Goal: Task Accomplishment & Management: Use online tool/utility

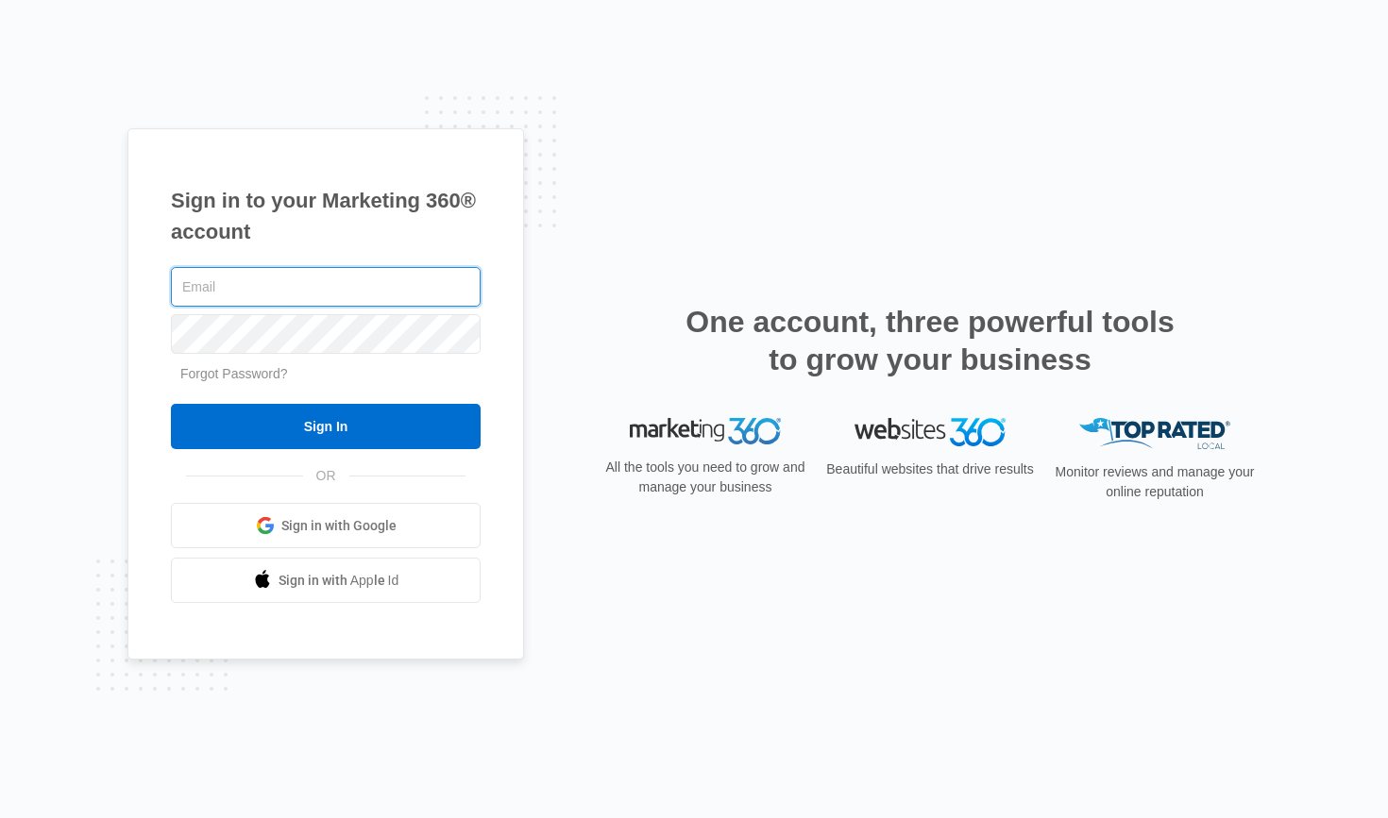
type input "[EMAIL_ADDRESS][DOMAIN_NAME]"
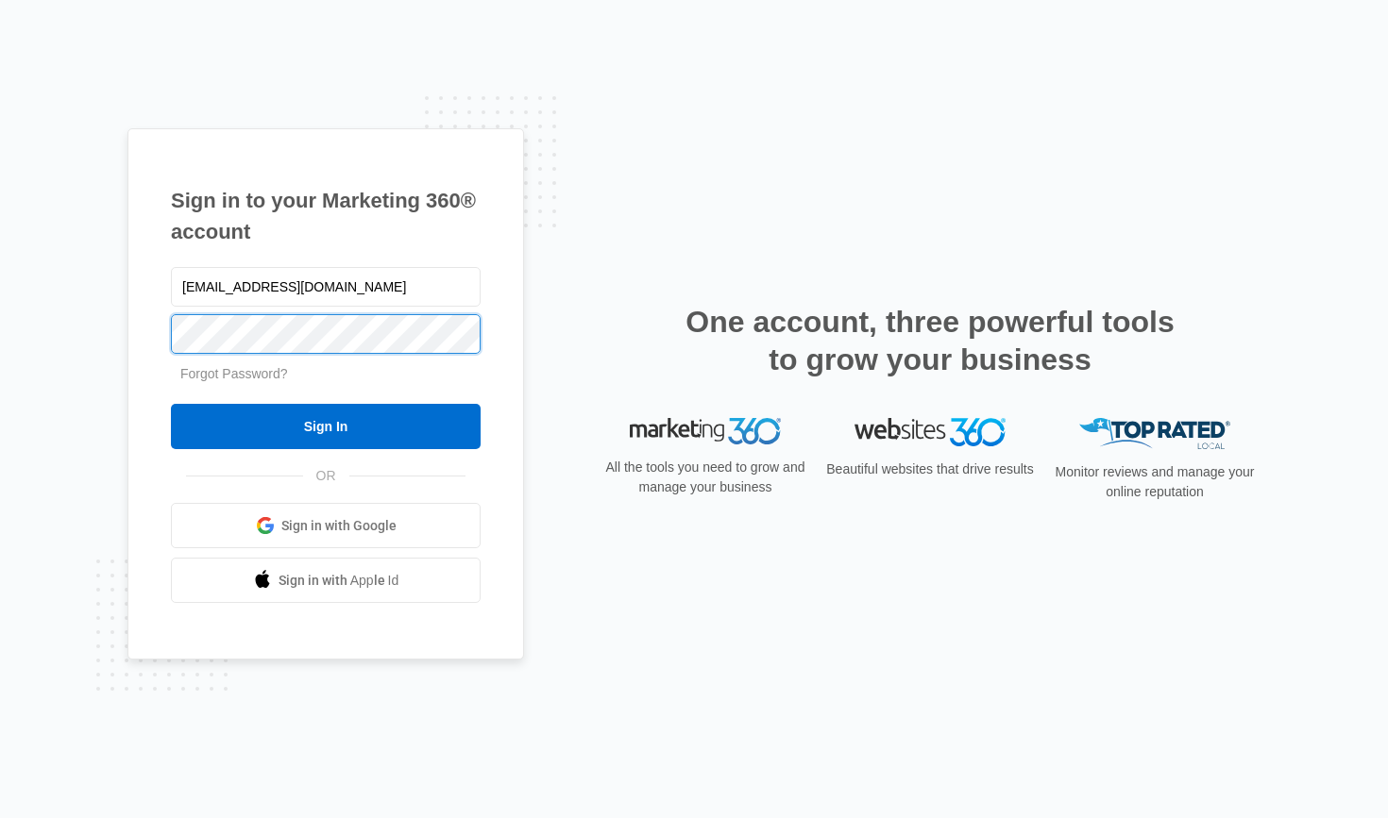
click at [326, 427] on input "Sign In" at bounding box center [326, 426] width 310 height 45
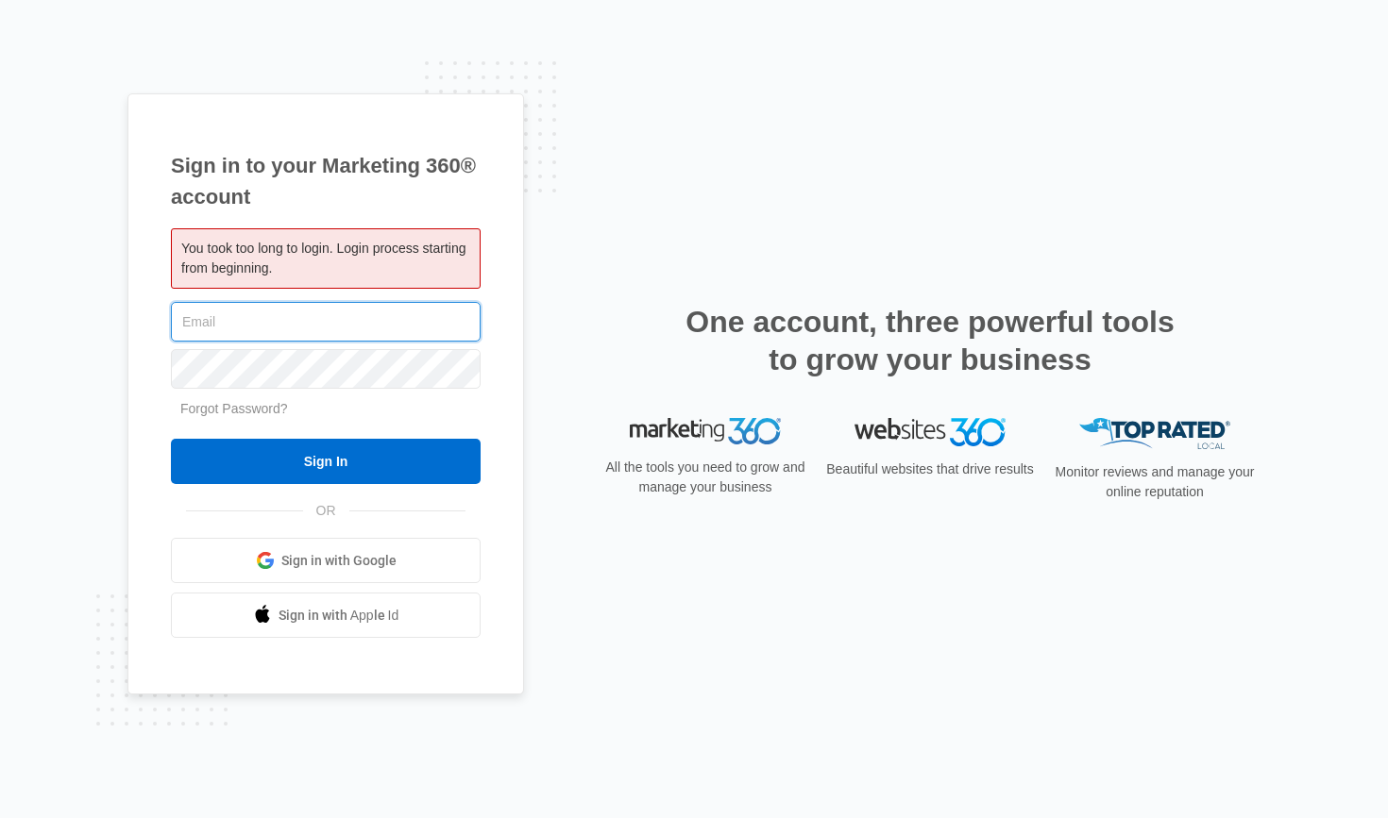
type input "[EMAIL_ADDRESS][DOMAIN_NAME]"
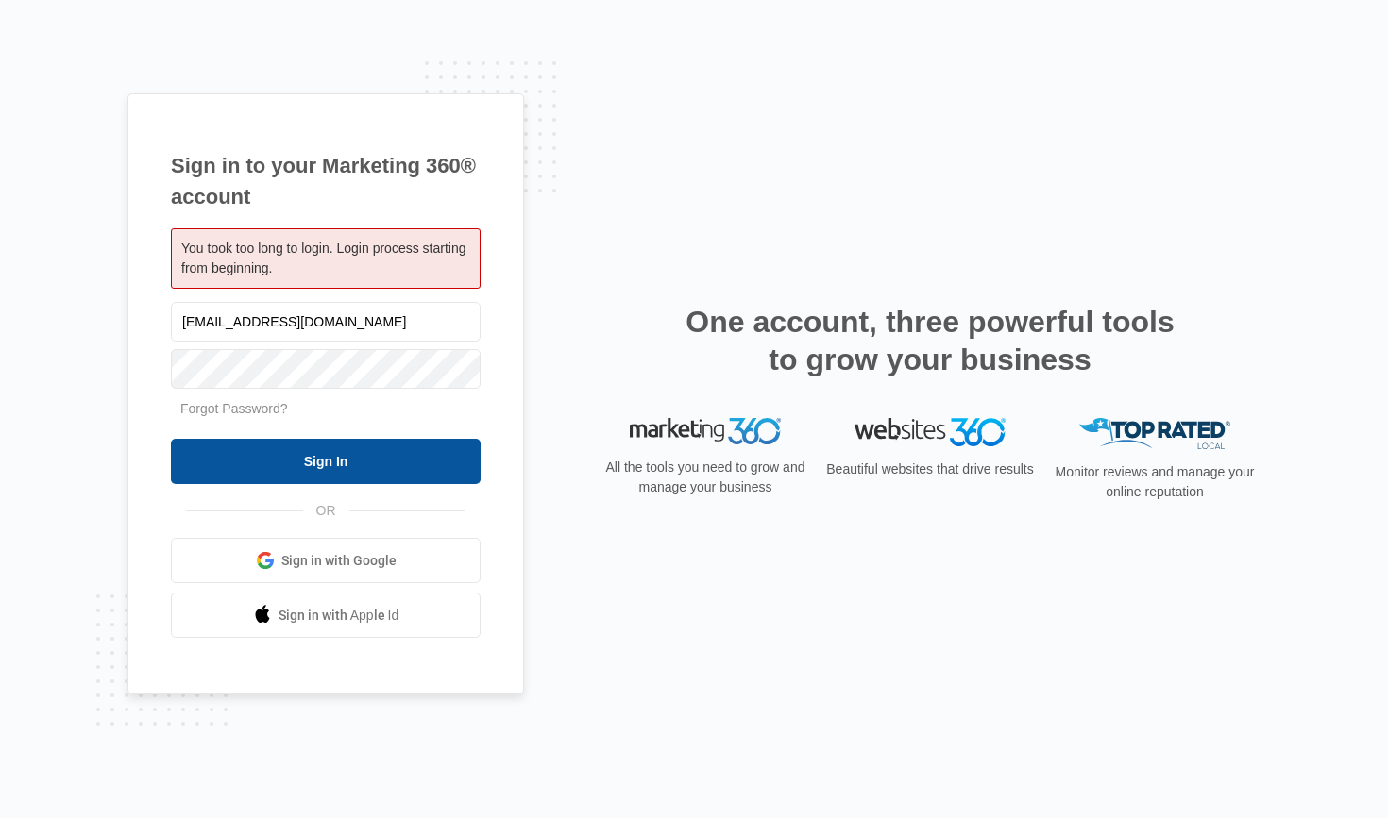
click at [375, 462] on input "Sign In" at bounding box center [326, 461] width 310 height 45
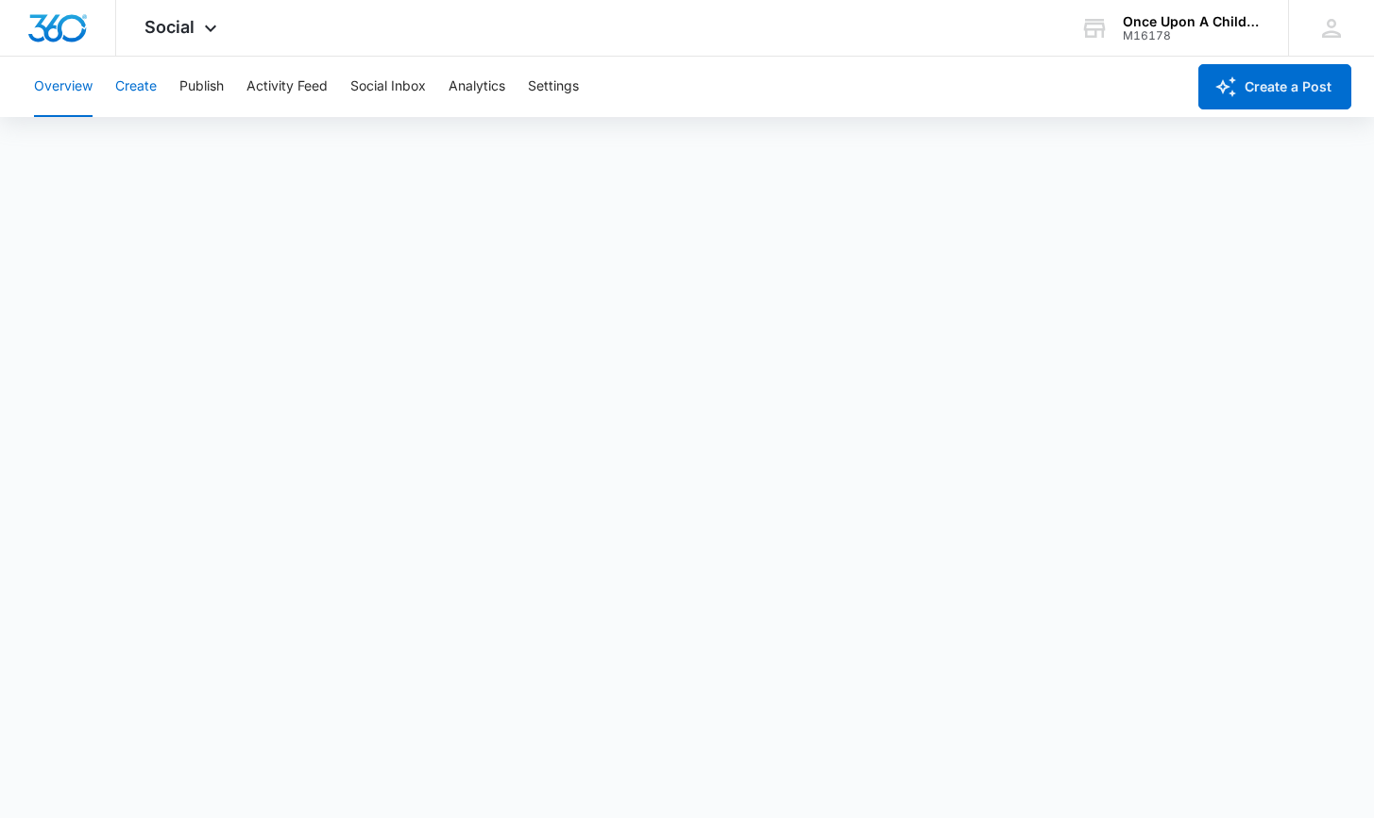
click at [138, 84] on button "Create" at bounding box center [136, 87] width 42 height 60
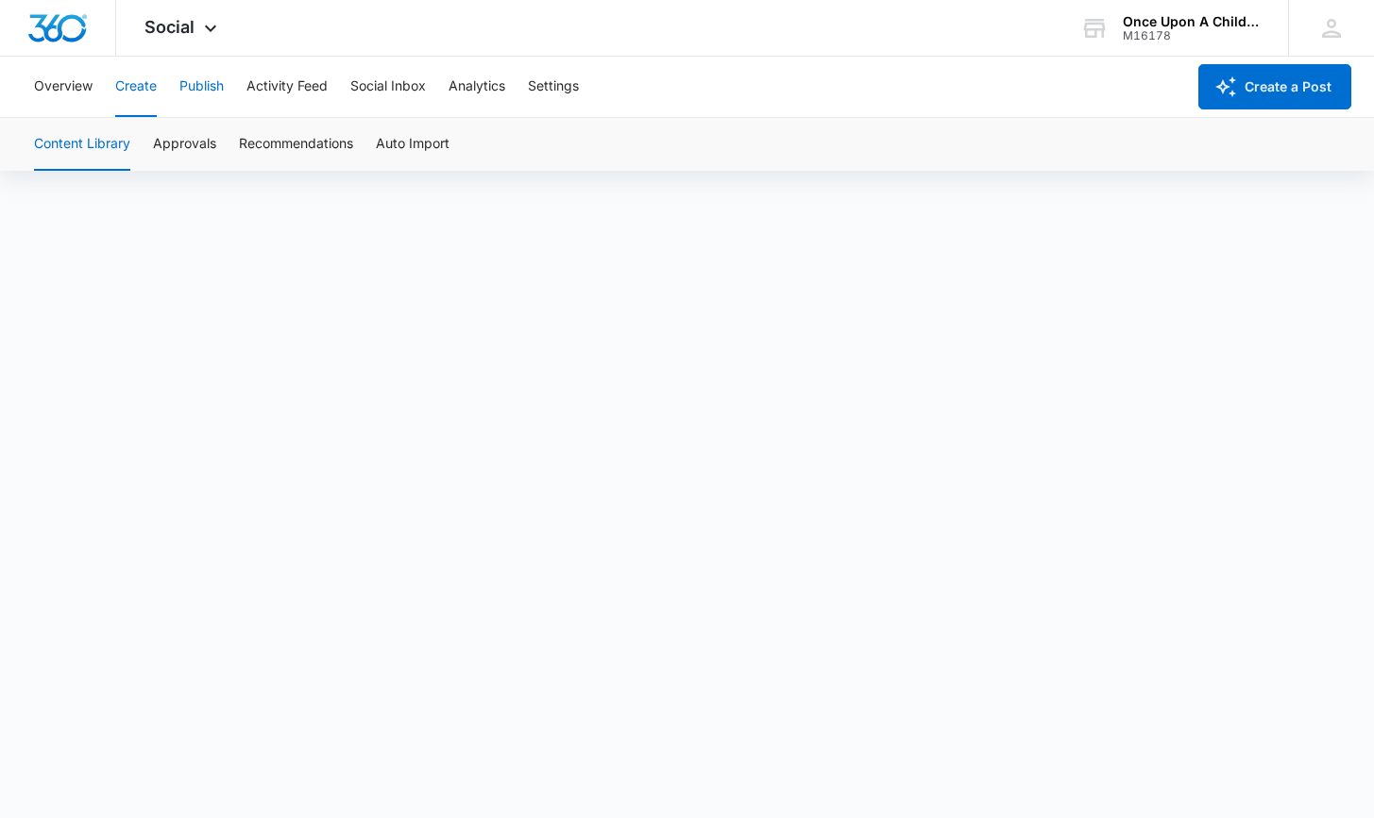
click at [199, 84] on button "Publish" at bounding box center [201, 87] width 44 height 60
